Goal: Task Accomplishment & Management: Complete application form

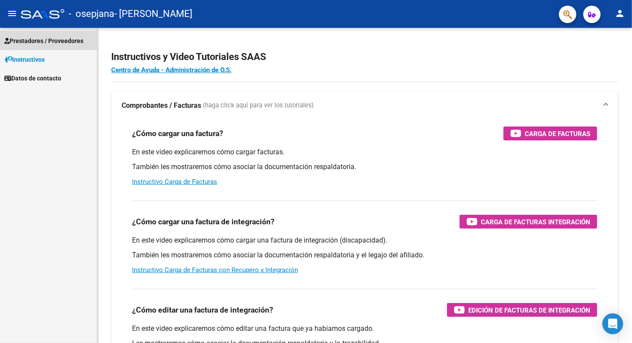
click at [56, 43] on span "Prestadores / Proveedores" at bounding box center [43, 41] width 79 height 10
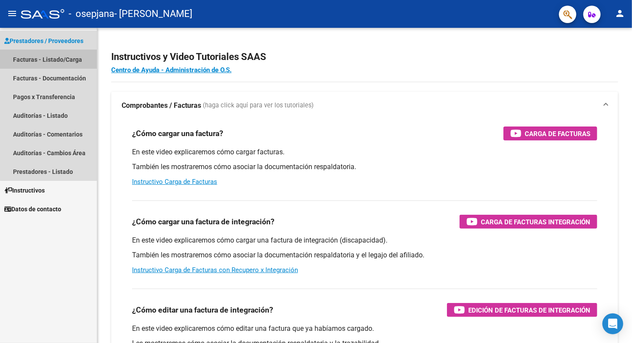
click at [54, 57] on link "Facturas - Listado/Carga" at bounding box center [48, 59] width 97 height 19
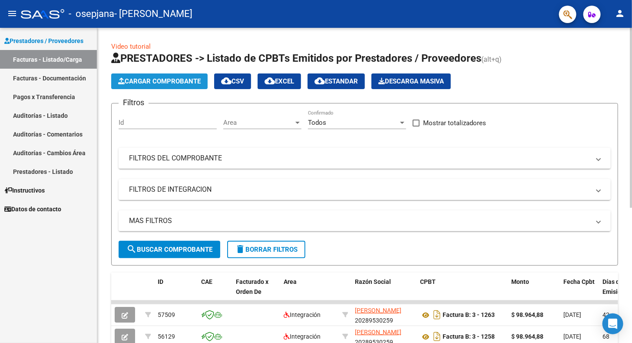
click at [182, 83] on span "Cargar Comprobante" at bounding box center [159, 81] width 83 height 8
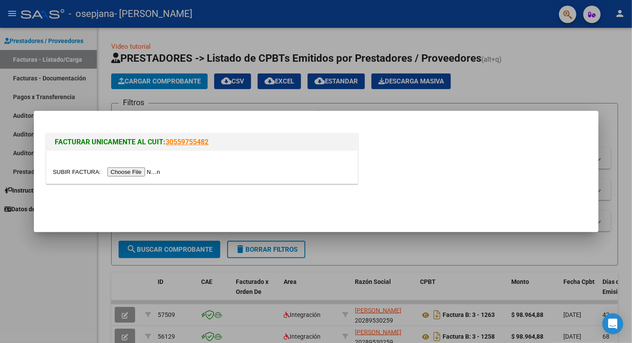
click at [142, 168] on input "file" at bounding box center [108, 171] width 110 height 9
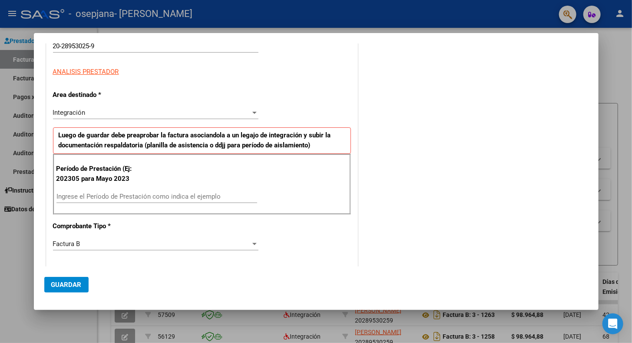
scroll to position [112, 0]
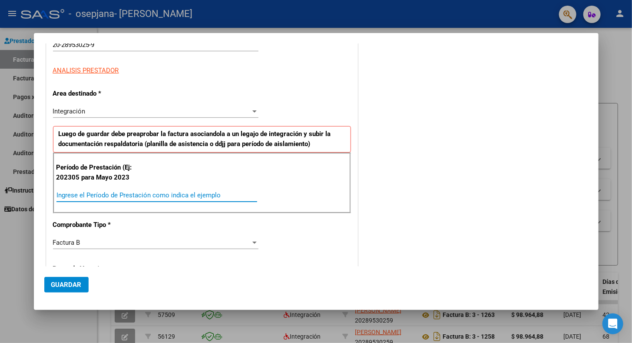
click at [150, 194] on input "Ingrese el Período de Prestación como indica el ejemplo" at bounding box center [156, 195] width 201 height 8
type input "202507"
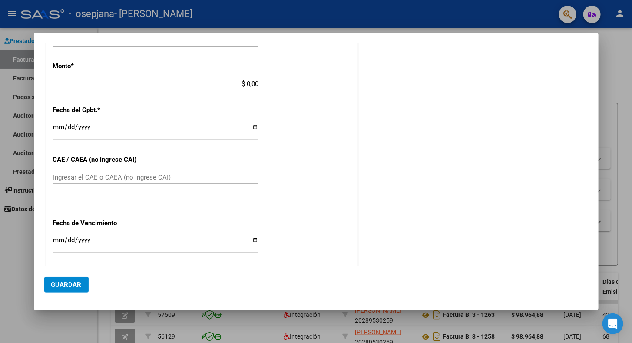
scroll to position [404, 0]
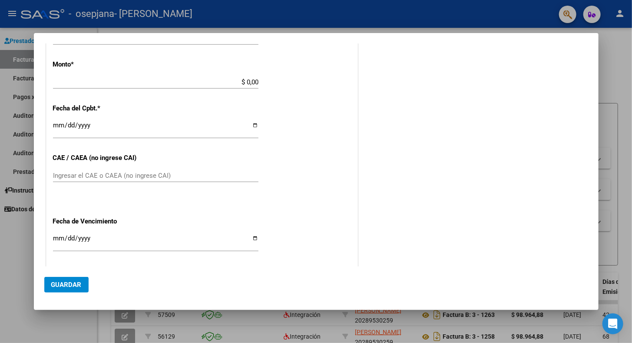
click at [147, 173] on input "Ingresar el CAE o CAEA (no ingrese CAI)" at bounding box center [155, 176] width 205 height 8
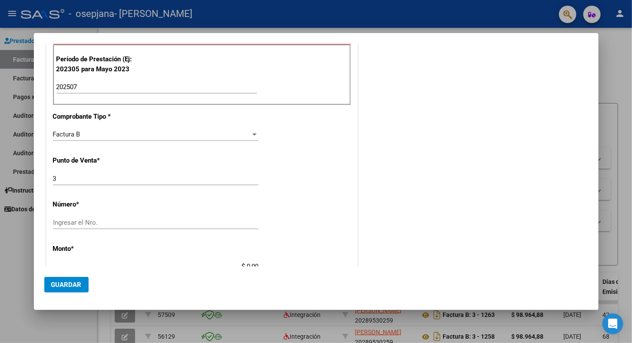
scroll to position [215, 0]
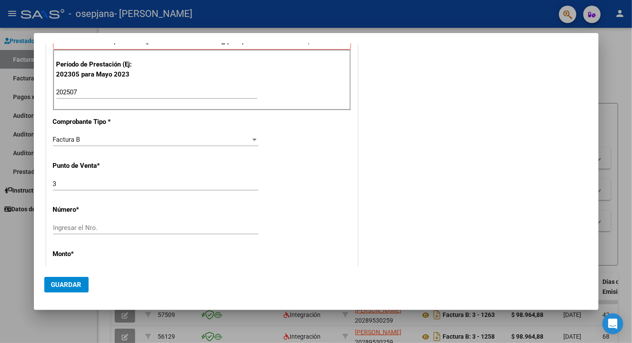
click at [106, 229] on div "Ingresar el Nro." at bounding box center [155, 227] width 205 height 13
type input "00001276"
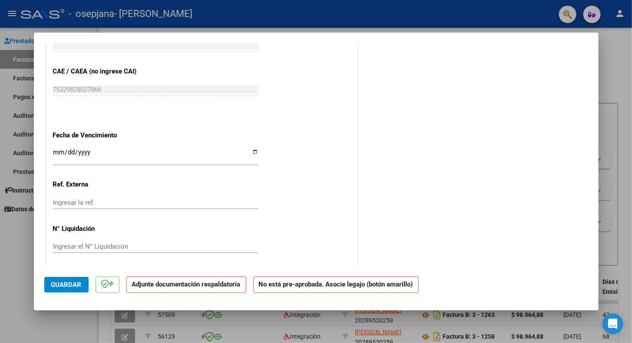
scroll to position [496, 0]
click at [58, 152] on input "Ingresar la fecha" at bounding box center [155, 156] width 205 height 14
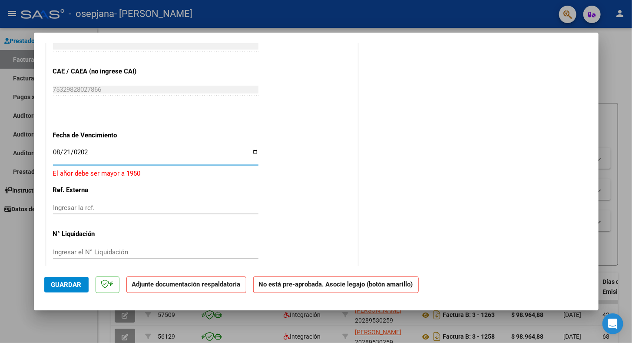
type input "2025-08-21"
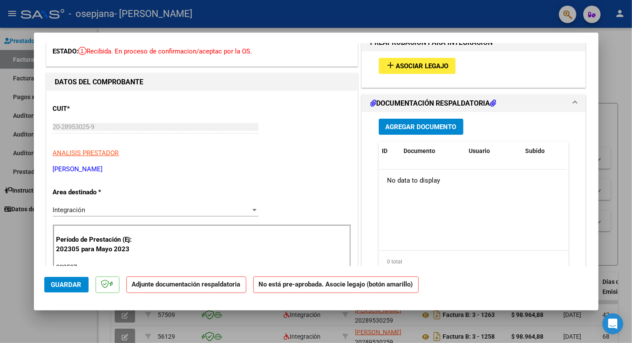
scroll to position [0, 0]
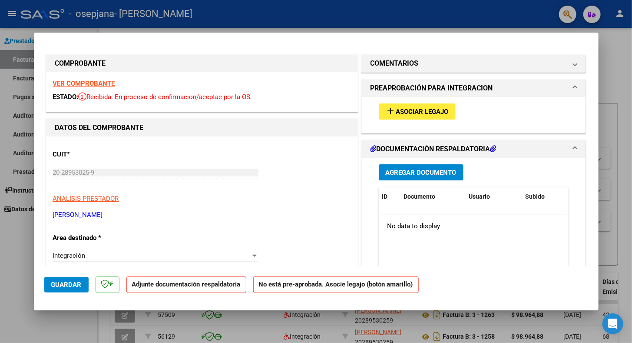
click at [417, 109] on span "Asociar Legajo" at bounding box center [422, 112] width 53 height 8
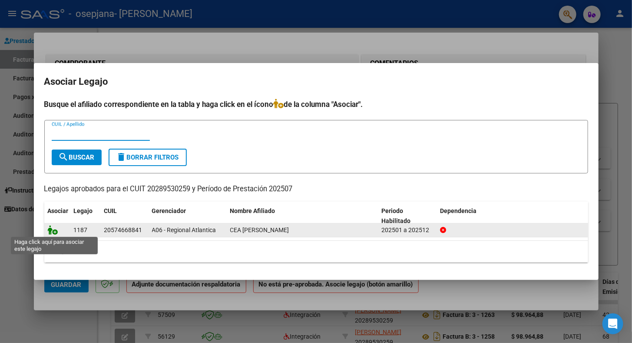
click at [55, 231] on icon at bounding box center [53, 230] width 10 height 10
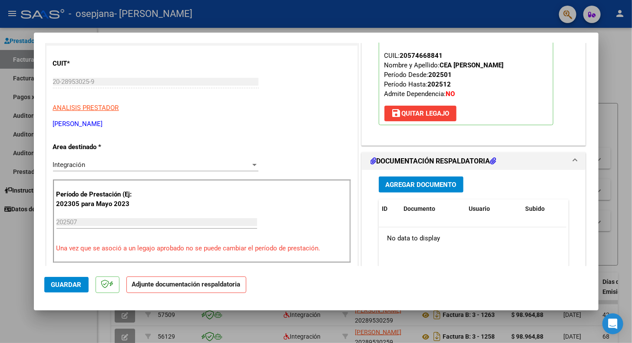
scroll to position [91, 0]
click at [413, 180] on span "Agregar Documento" at bounding box center [421, 184] width 71 height 8
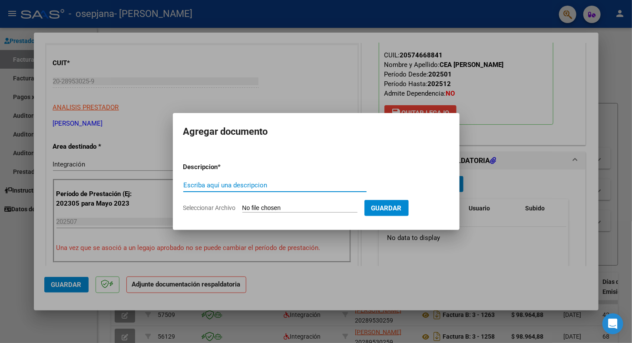
click at [286, 185] on input "Escriba aquí una descripcion" at bounding box center [274, 185] width 183 height 8
type input "Planilla de asistencia mensual"
click at [402, 206] on span "Guardar" at bounding box center [386, 208] width 30 height 8
click at [400, 205] on span "Guardar" at bounding box center [386, 208] width 30 height 8
click at [316, 207] on input "Seleccionar Archivo" at bounding box center [299, 208] width 115 height 8
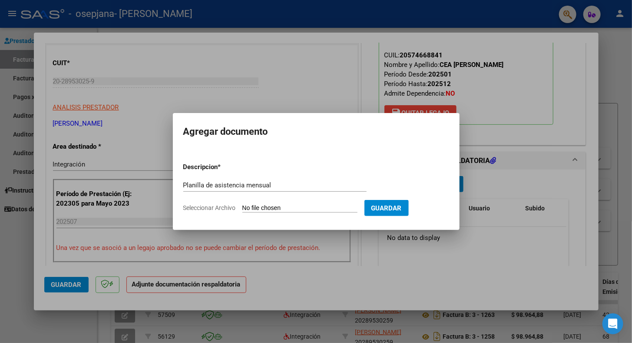
type input "C:\fakepath\planilla enzo cea TO julio.pdf"
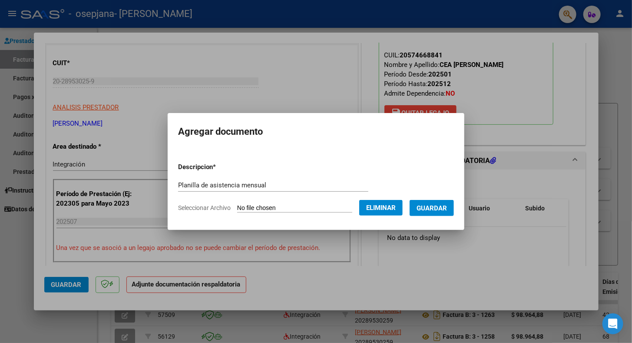
click at [439, 208] on span "Guardar" at bounding box center [431, 208] width 30 height 8
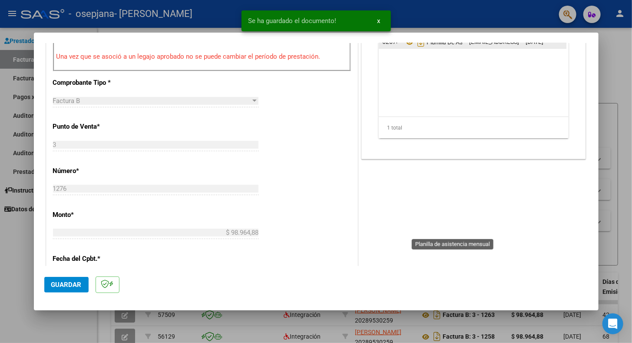
scroll to position [291, 0]
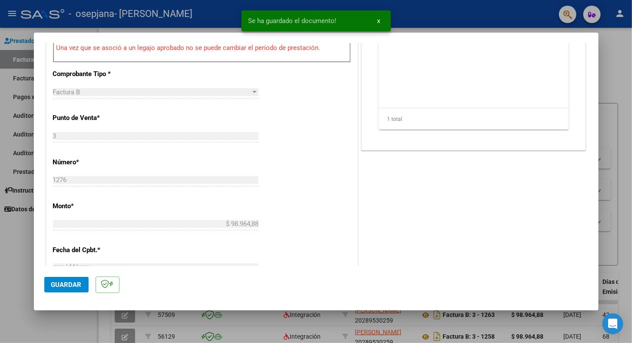
click at [47, 285] on button "Guardar" at bounding box center [66, 285] width 44 height 16
click at [624, 102] on div at bounding box center [316, 171] width 632 height 343
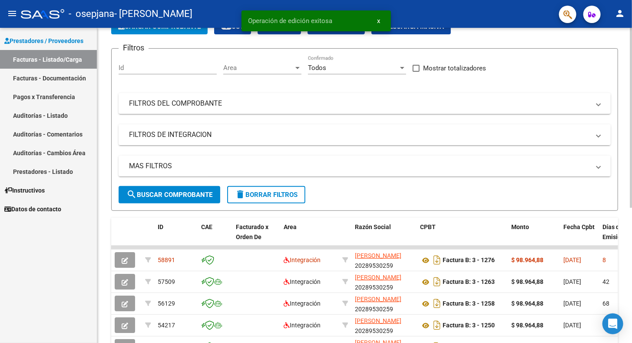
scroll to position [62, 0]
